Goal: Transaction & Acquisition: Purchase product/service

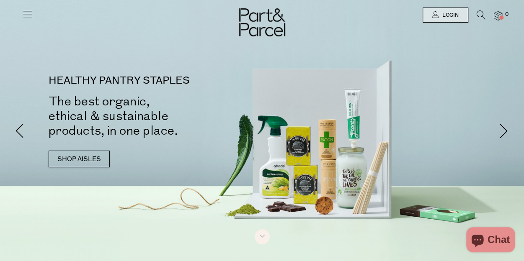
click at [475, 18] on li at bounding box center [476, 16] width 17 height 13
click at [481, 14] on icon at bounding box center [481, 14] width 9 height 9
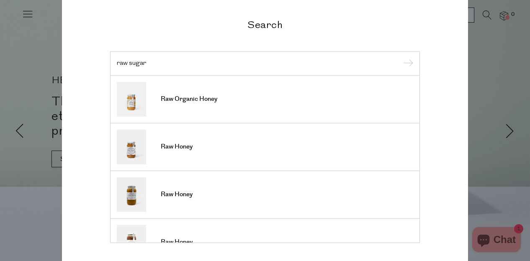
type input "raw sugar"
click at [401, 58] on input "submit" at bounding box center [407, 64] width 13 height 13
